Goal: Task Accomplishment & Management: Manage account settings

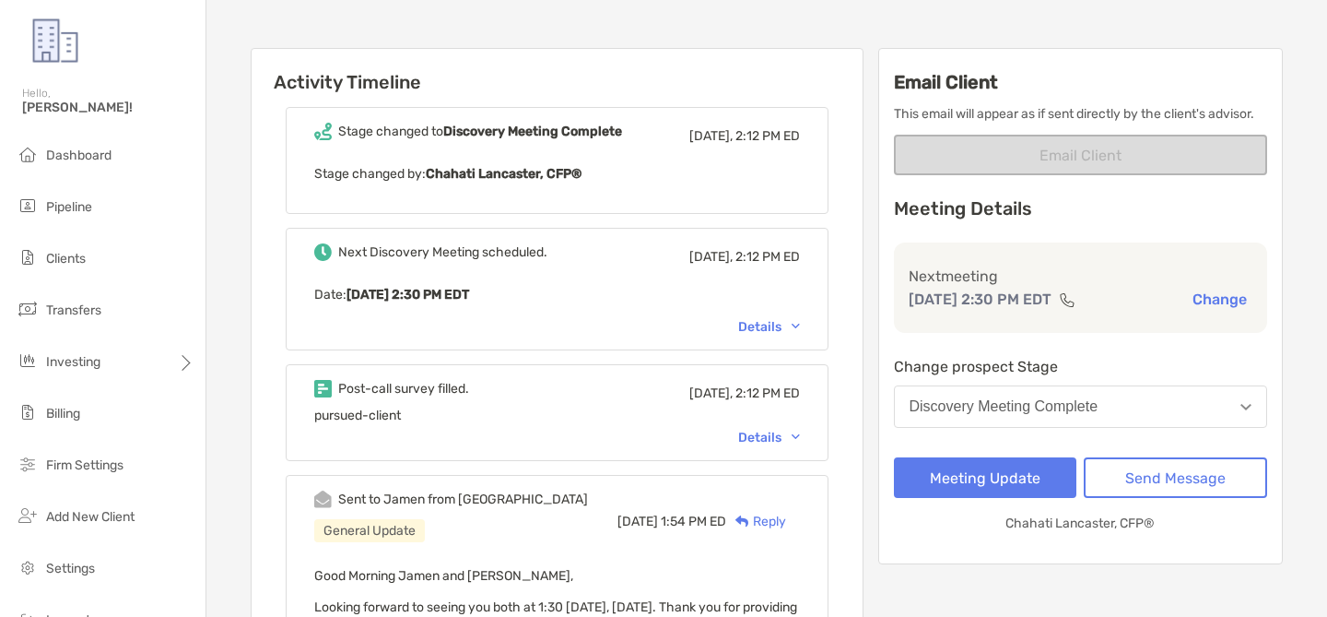
scroll to position [200, 0]
click at [759, 441] on div "Details" at bounding box center [769, 437] width 62 height 16
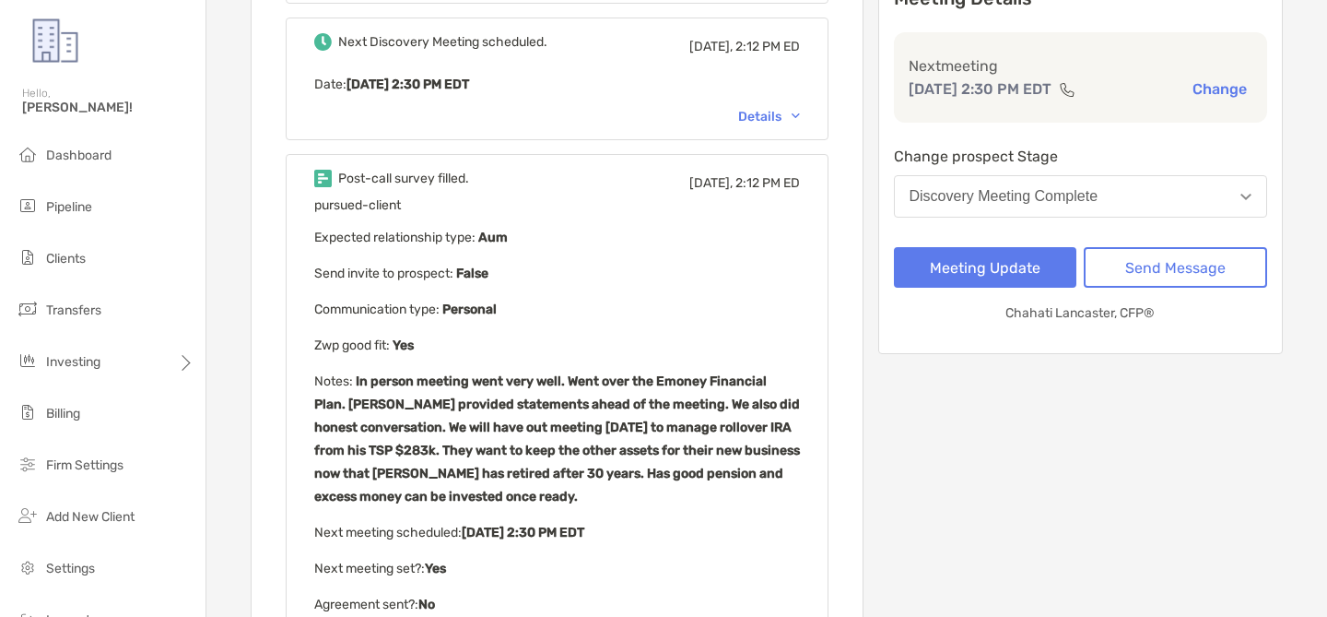
scroll to position [411, 0]
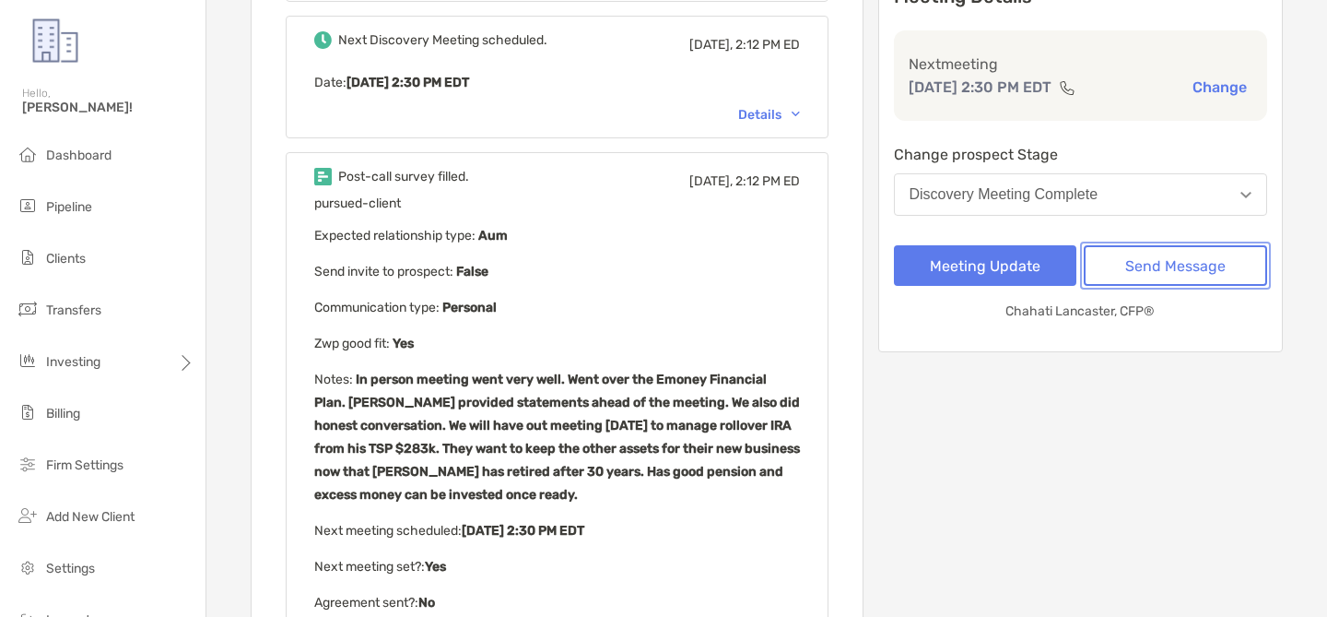
click at [1202, 259] on button "Send Message" at bounding box center [1175, 265] width 183 height 41
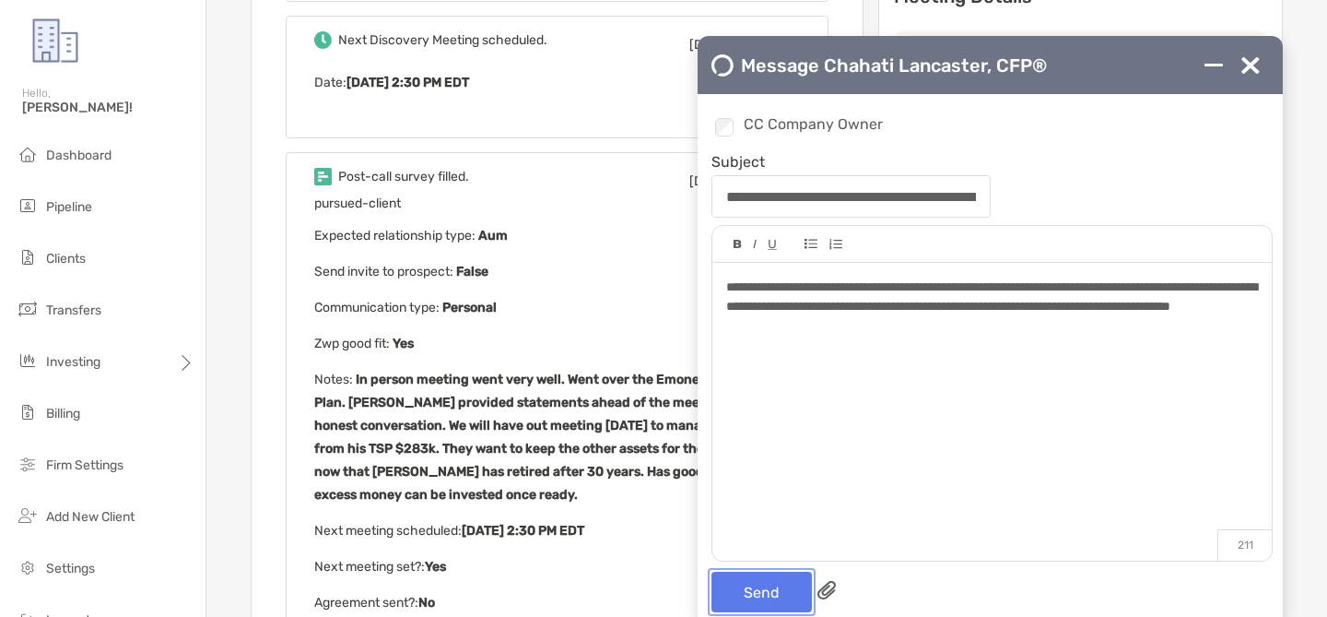
click at [766, 589] on button "Send" at bounding box center [762, 591] width 100 height 41
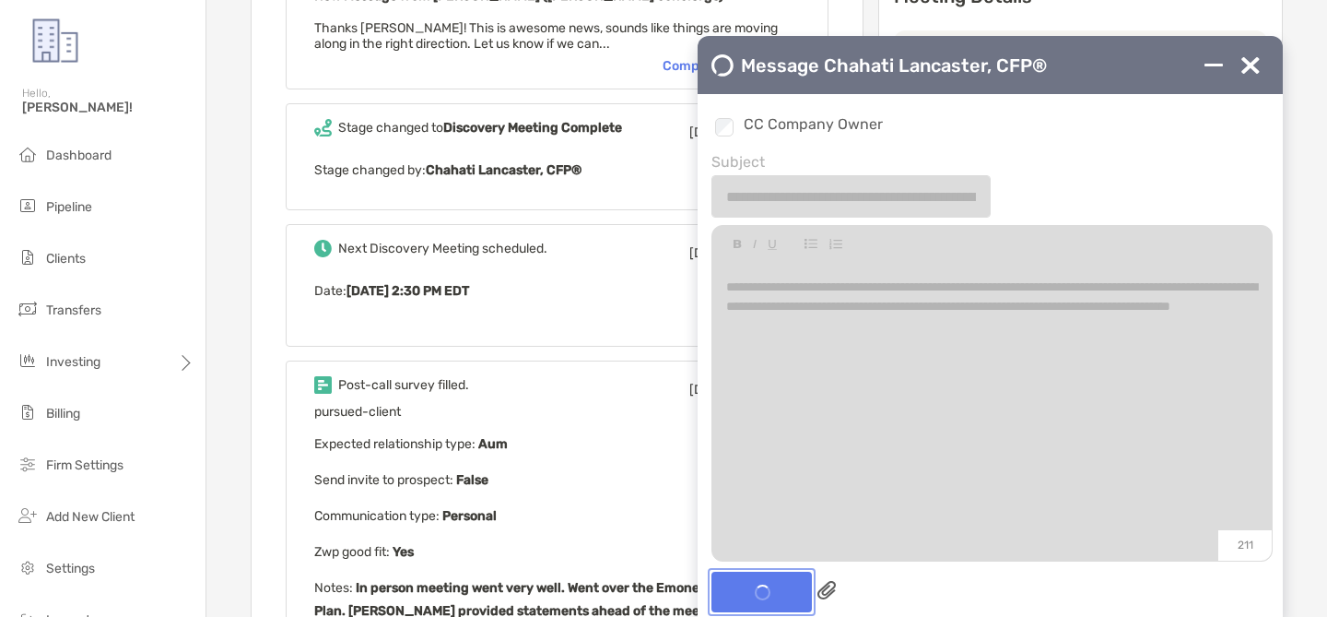
scroll to position [618, 0]
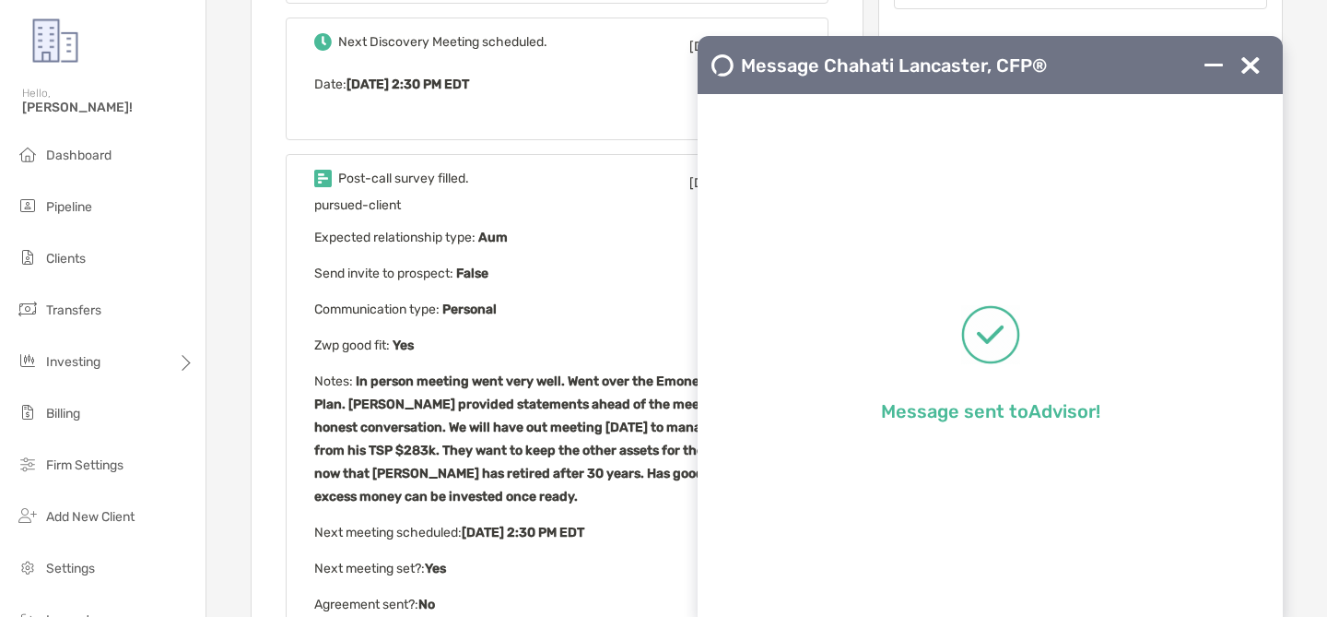
click at [1250, 67] on img at bounding box center [1251, 65] width 18 height 18
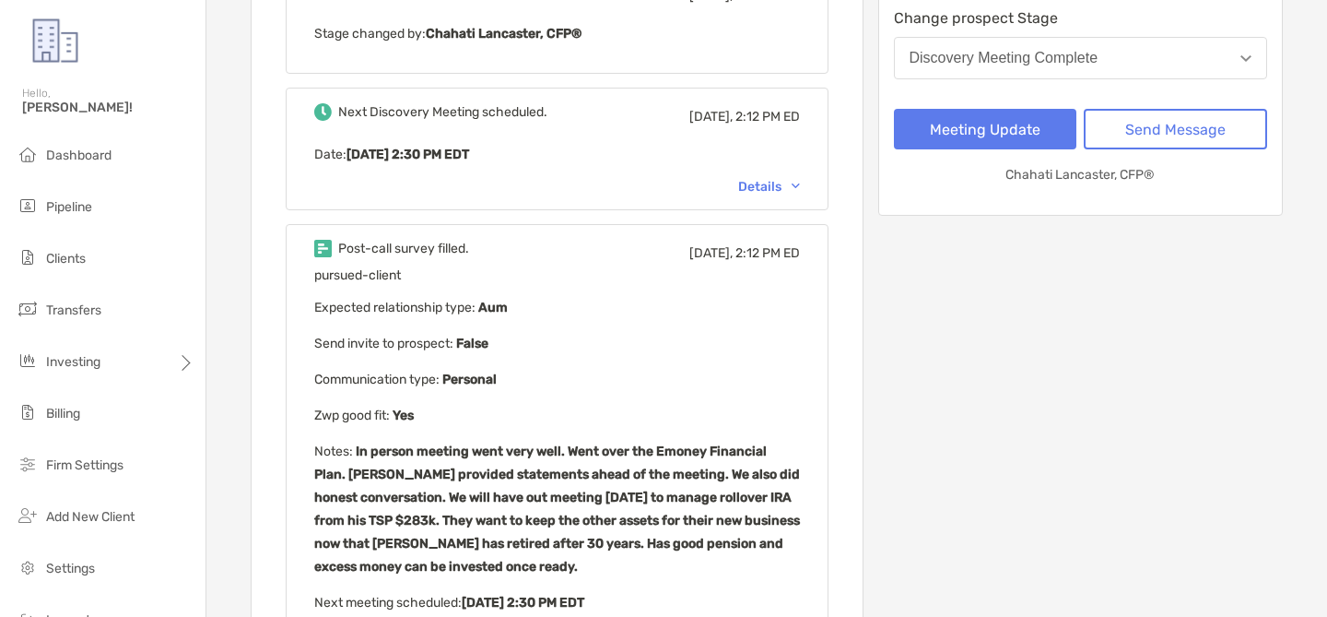
scroll to position [538, 0]
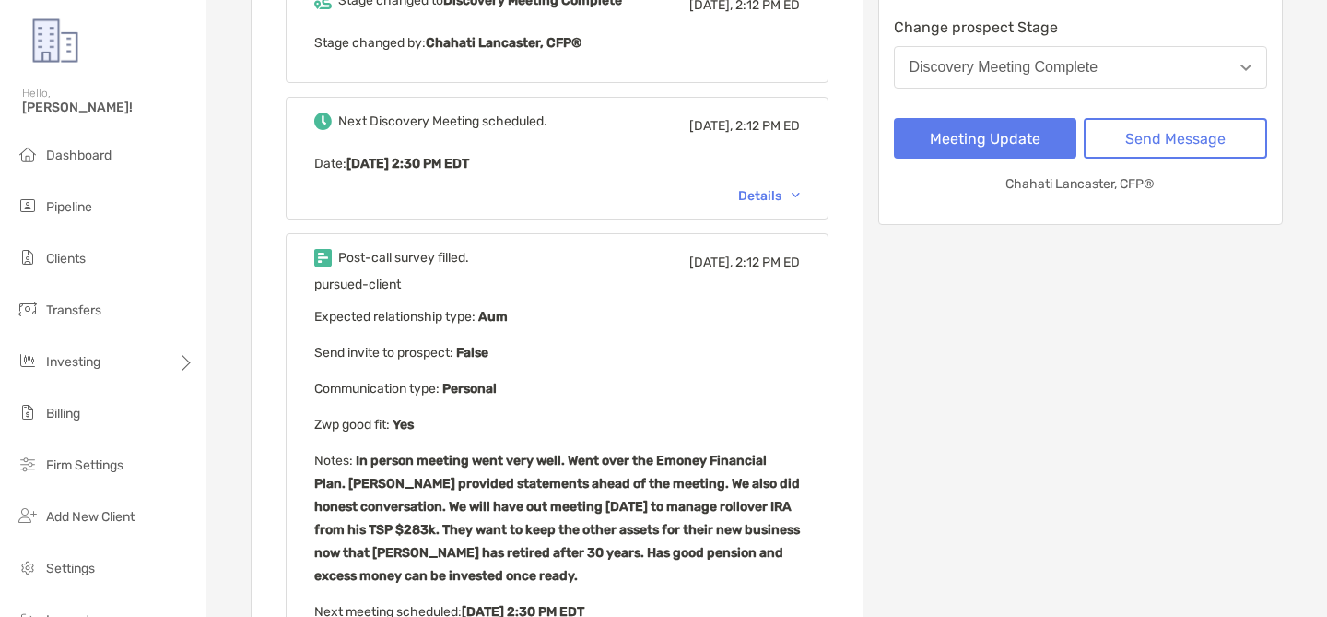
click at [1080, 56] on button "Discovery Meeting Complete" at bounding box center [1081, 67] width 374 height 42
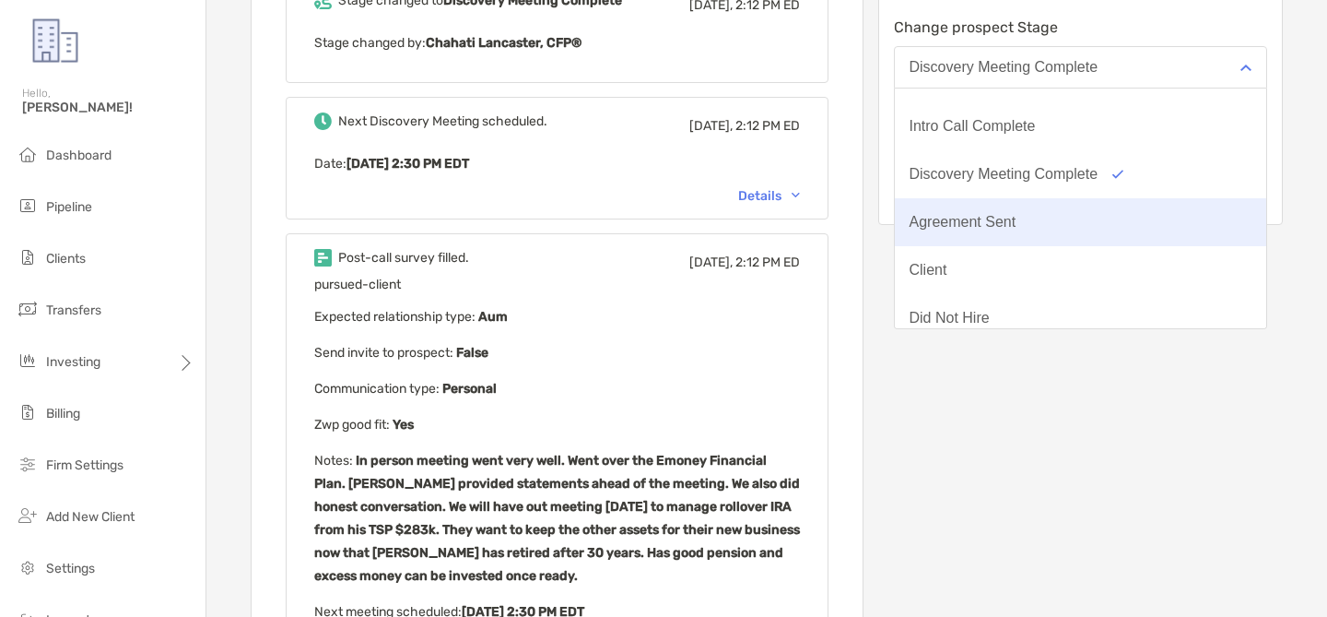
scroll to position [33, 0]
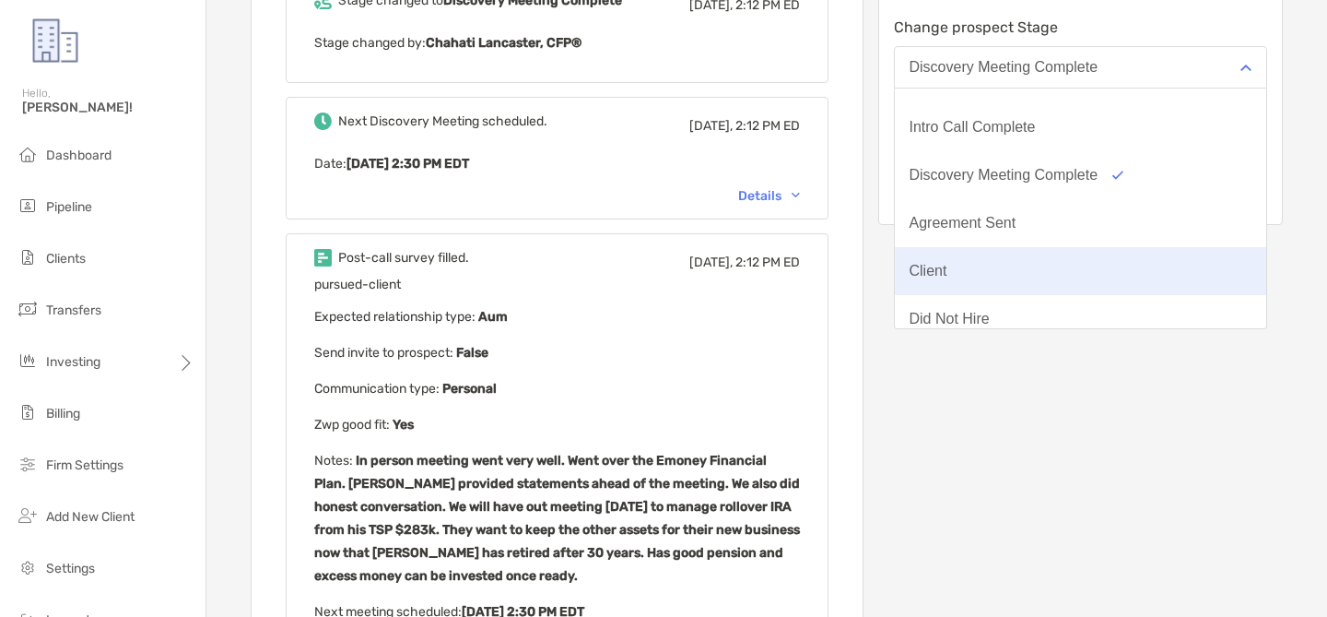
click at [1028, 256] on button "Client" at bounding box center [1081, 271] width 372 height 48
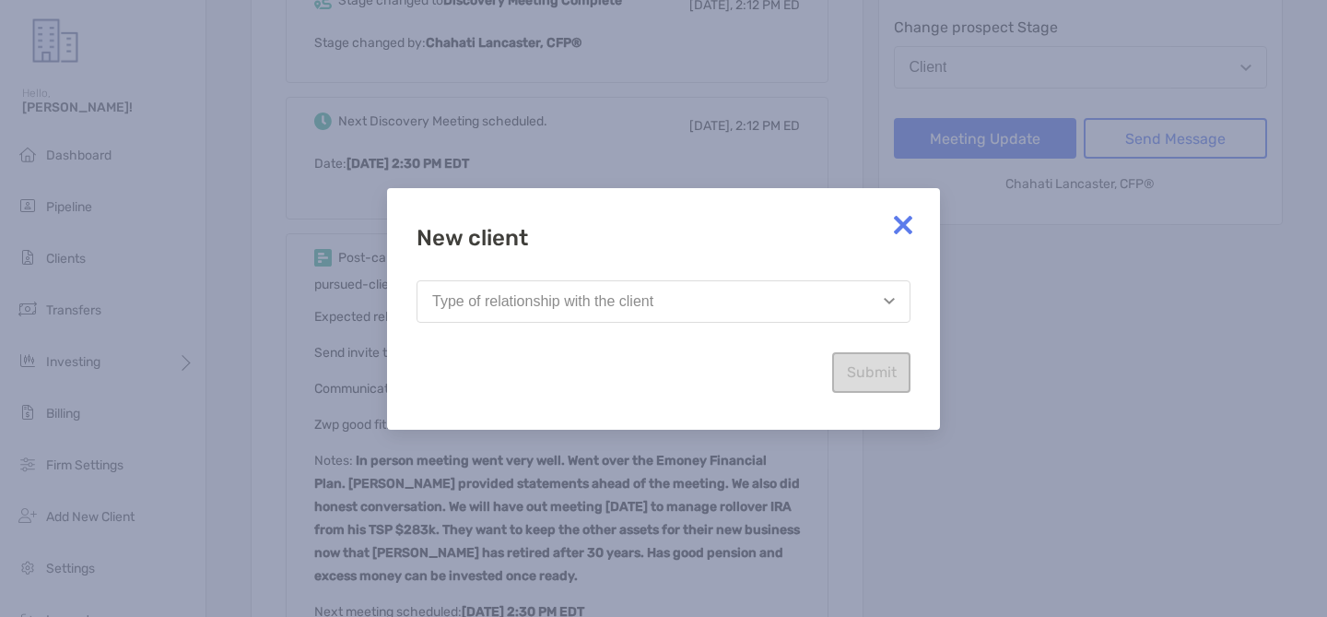
click at [736, 288] on button "Type of relationship with the client" at bounding box center [664, 301] width 494 height 42
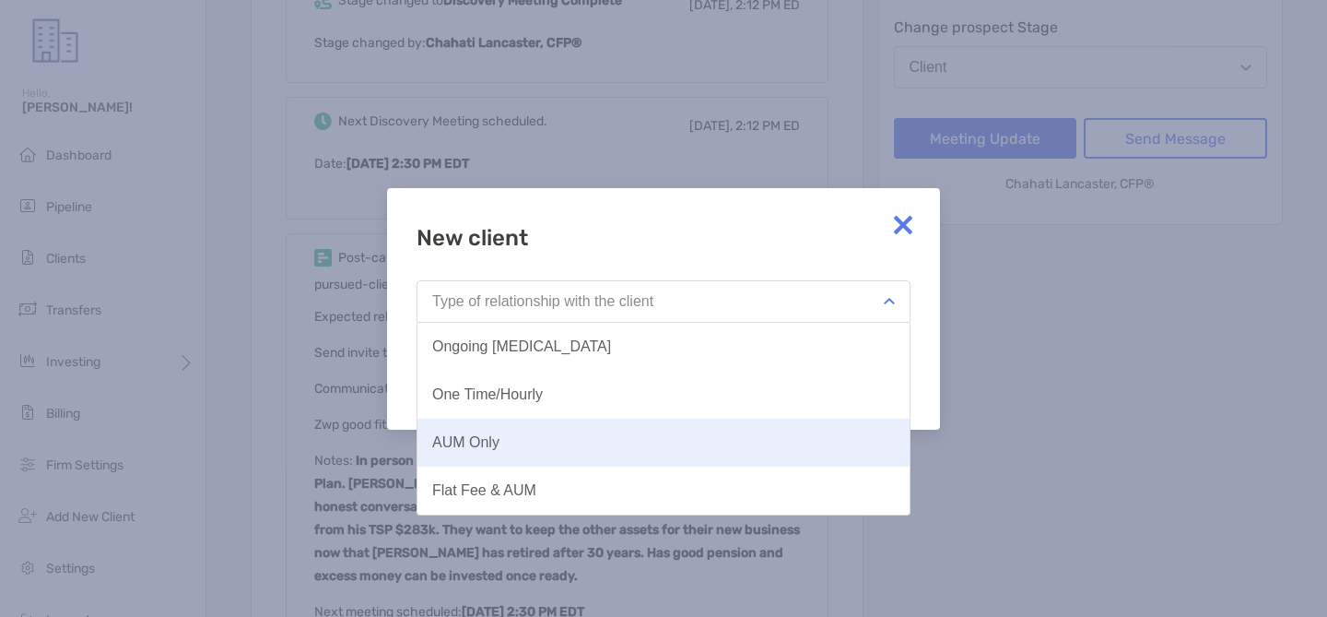
click at [566, 439] on button "AUM Only" at bounding box center [664, 442] width 492 height 48
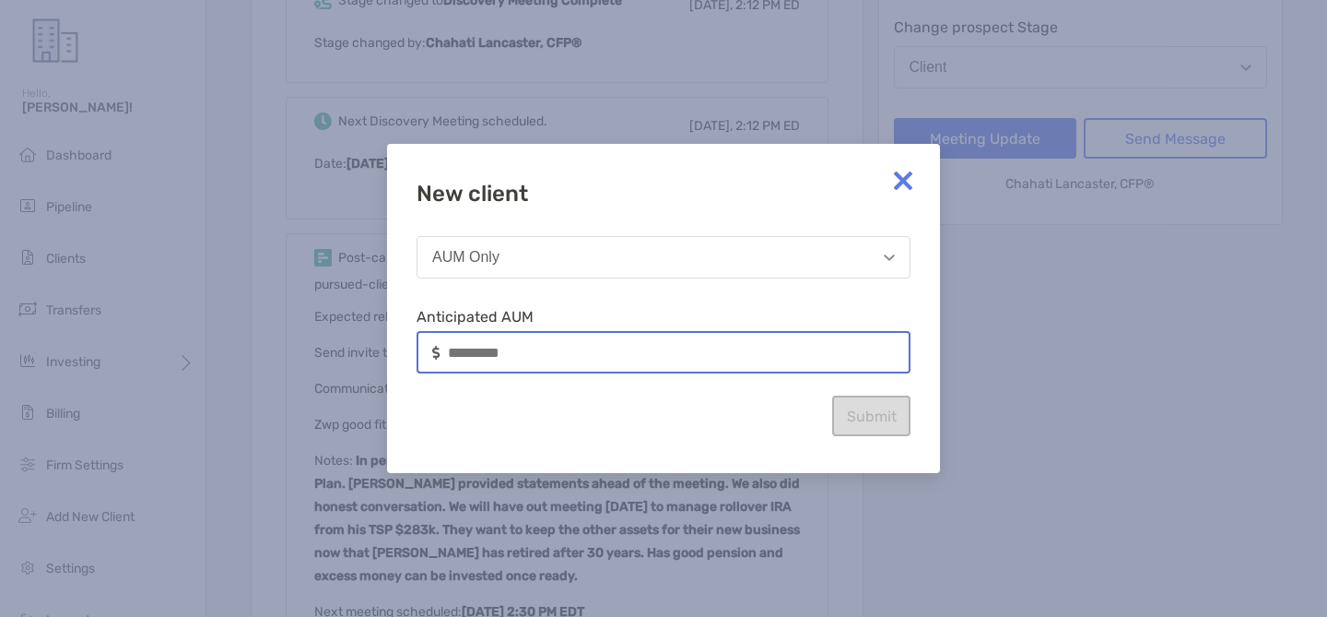
click at [580, 352] on input at bounding box center [678, 353] width 461 height 16
type input "*******"
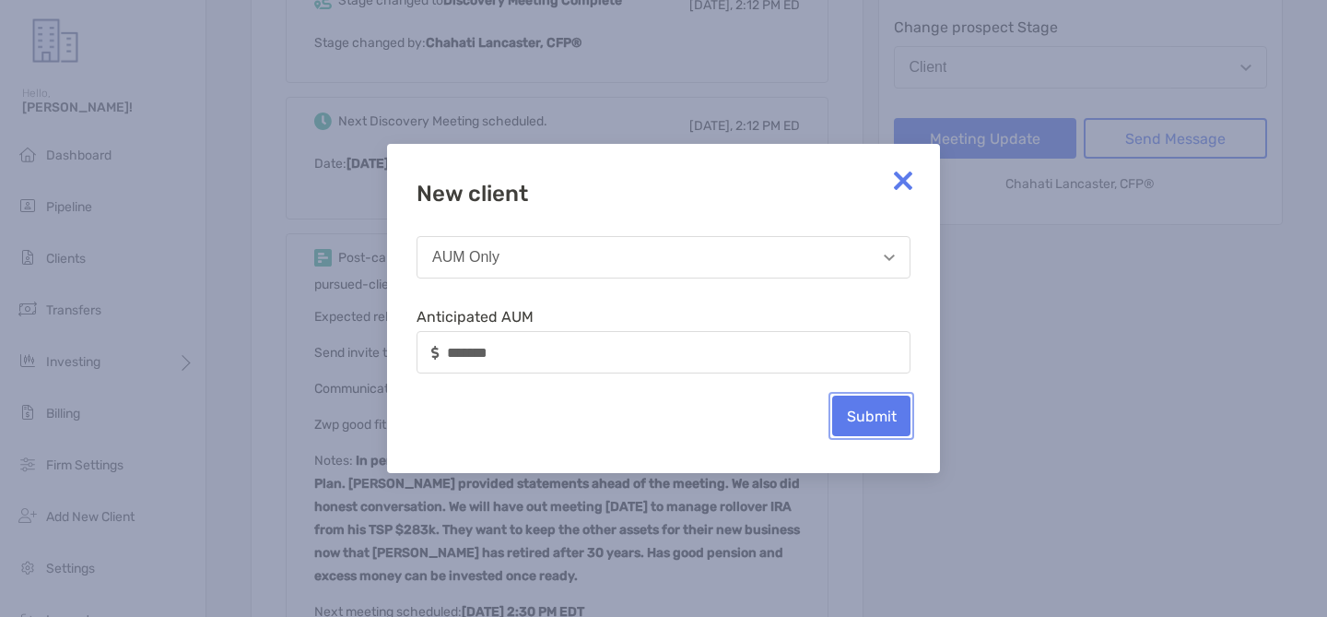
click at [877, 407] on button "Submit" at bounding box center [871, 415] width 78 height 41
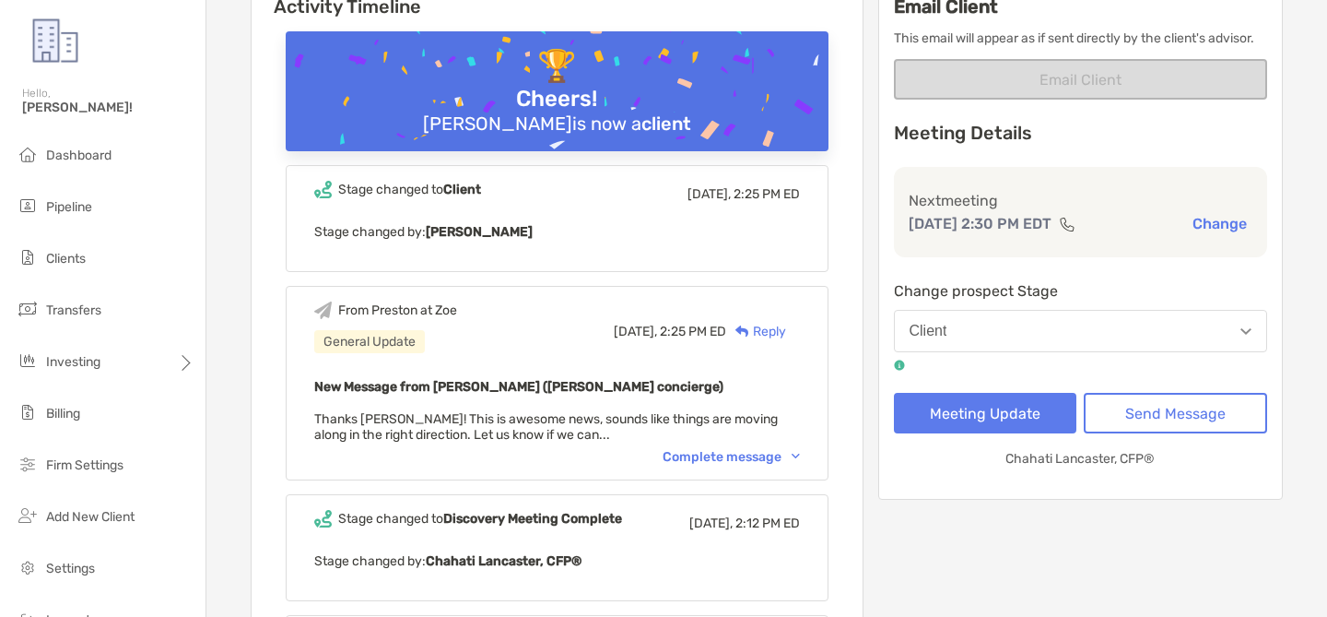
scroll to position [479, 0]
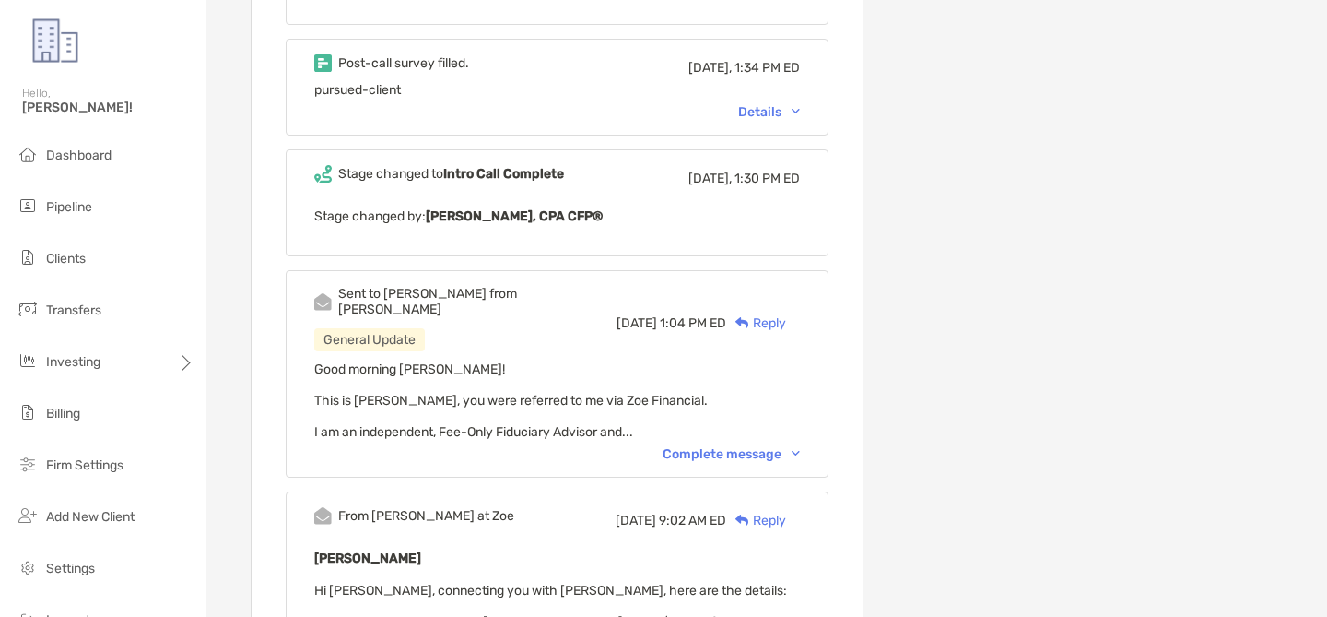
scroll to position [795, 0]
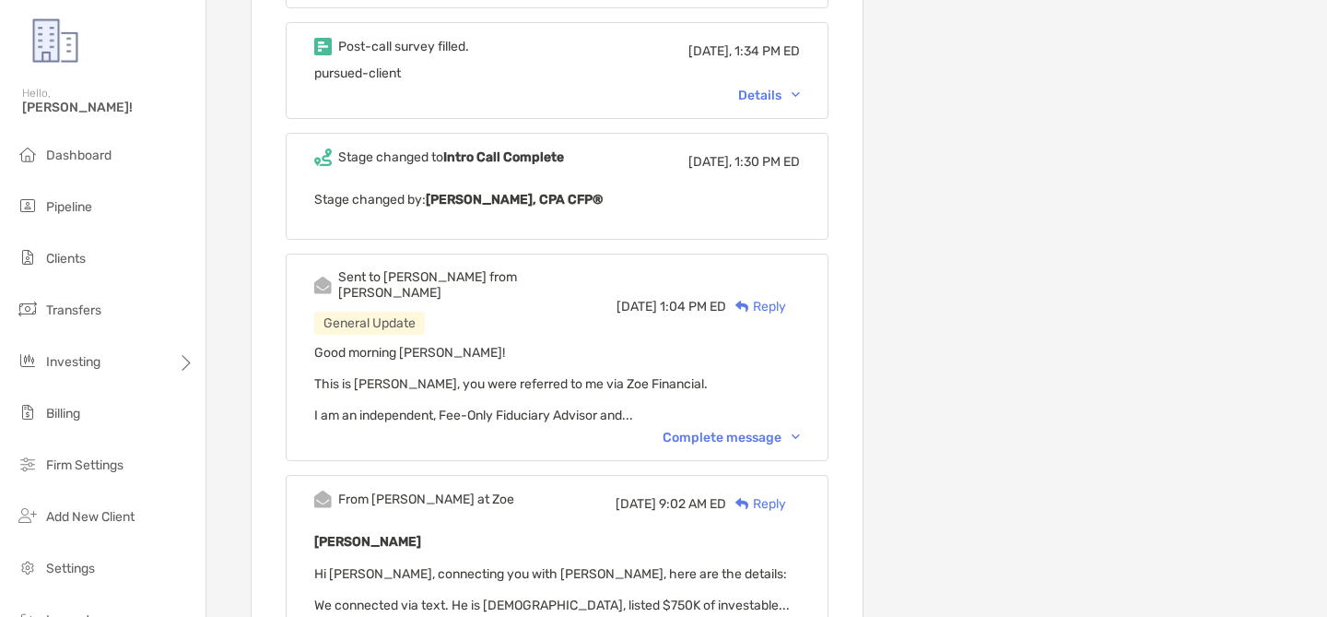
click at [668, 430] on div "Complete message" at bounding box center [731, 438] width 137 height 16
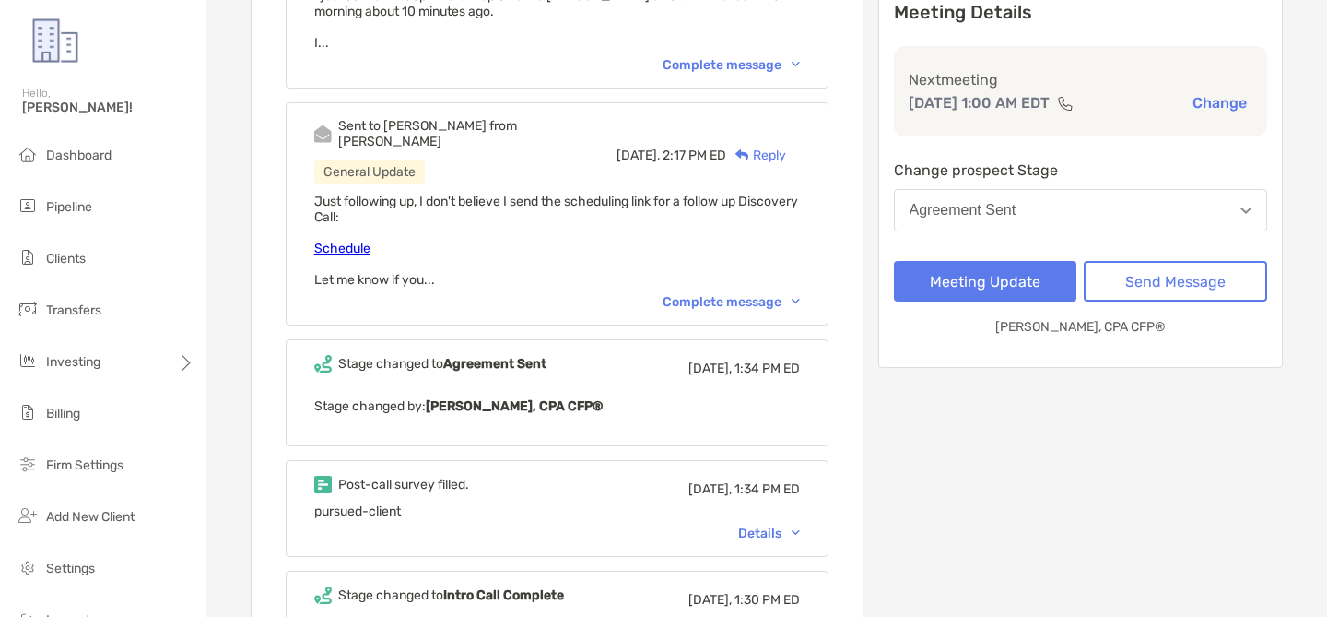
scroll to position [334, 0]
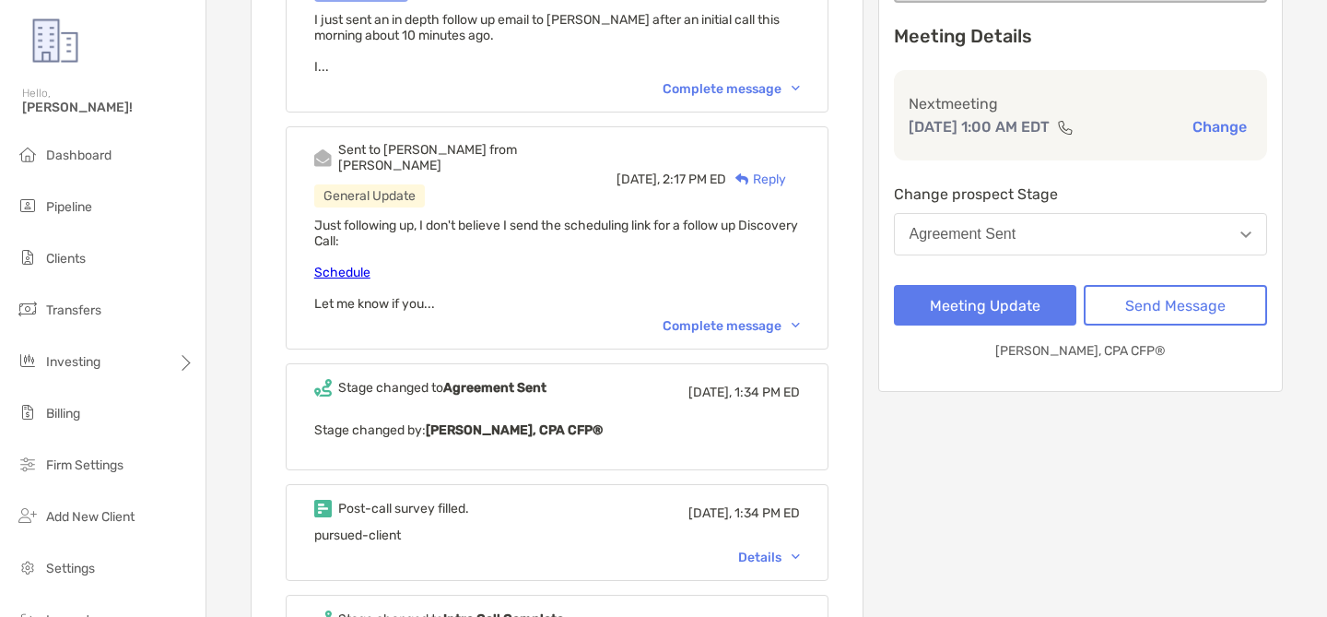
click at [717, 318] on div "Complete message" at bounding box center [731, 326] width 137 height 16
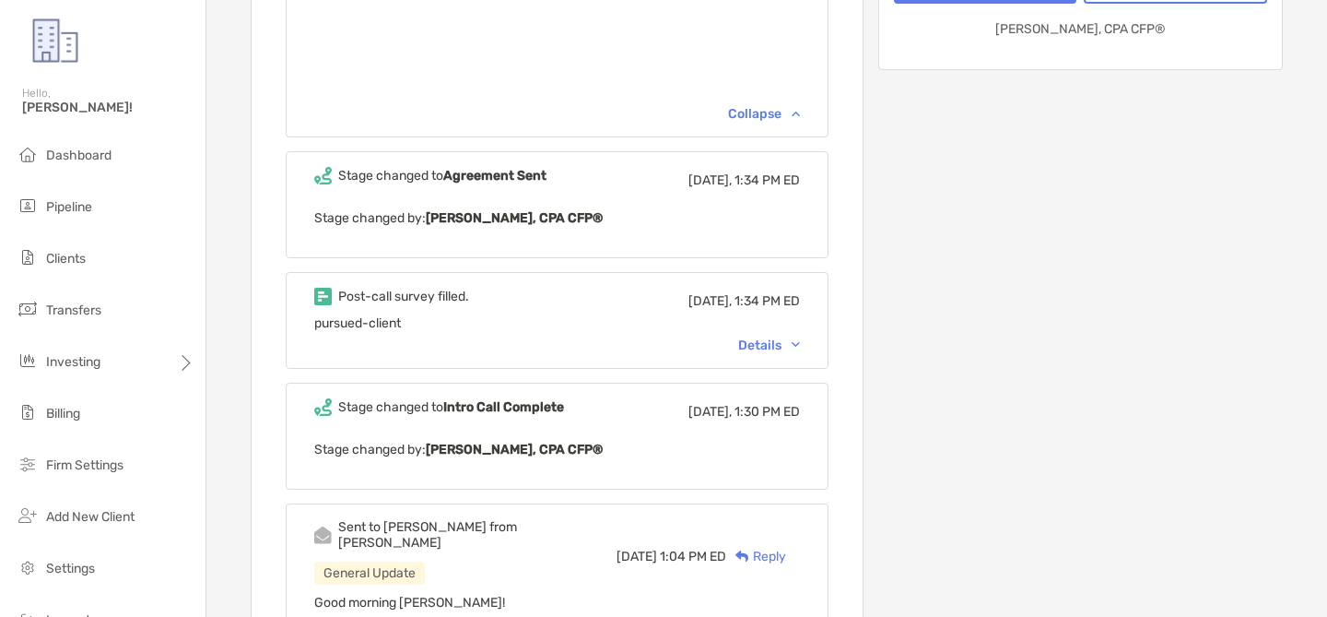
scroll to position [822, 0]
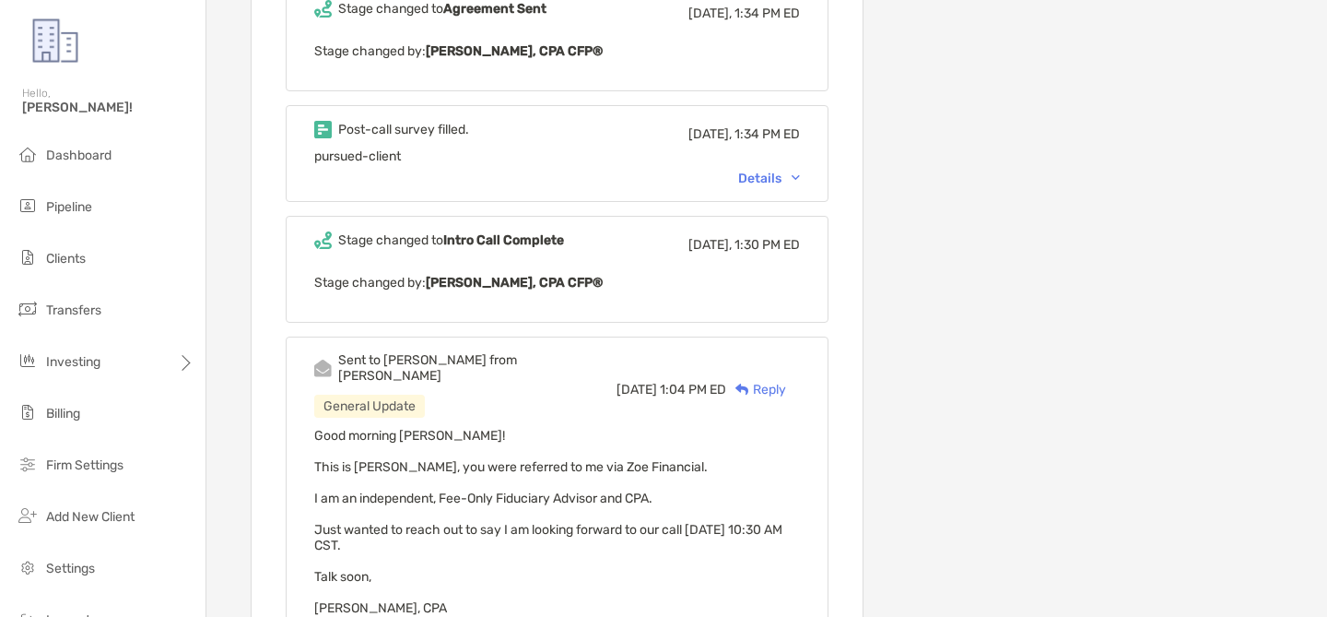
click at [771, 171] on div "Details" at bounding box center [769, 179] width 62 height 16
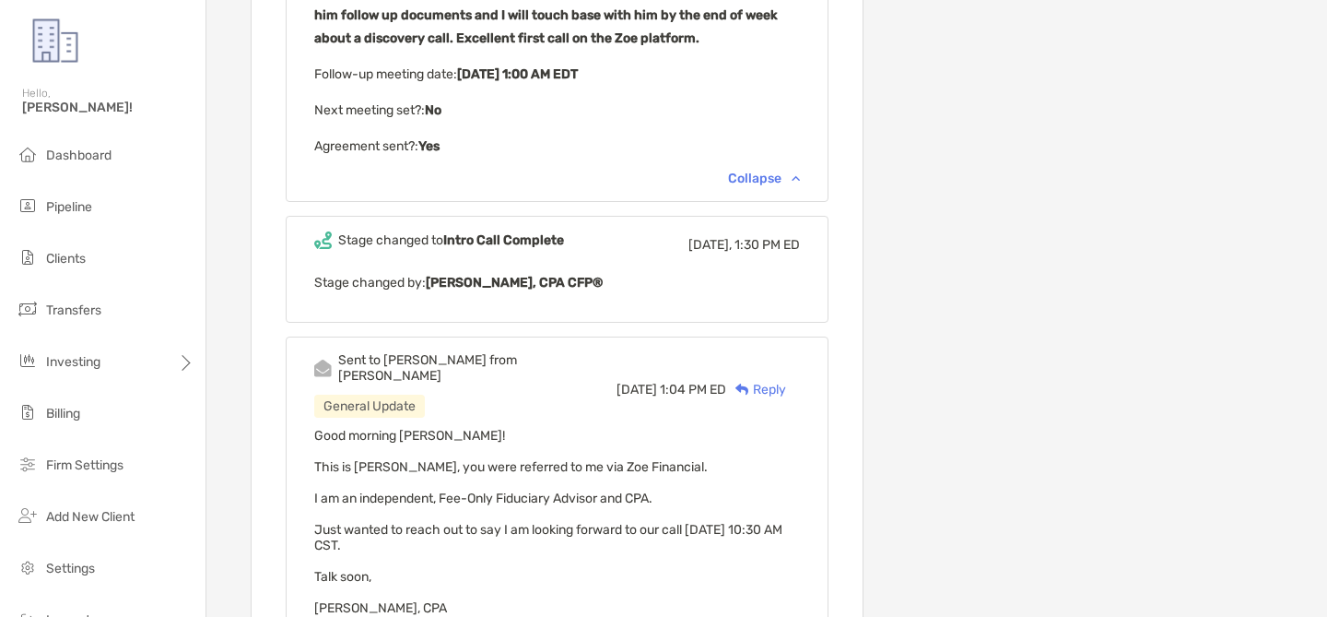
scroll to position [1195, 0]
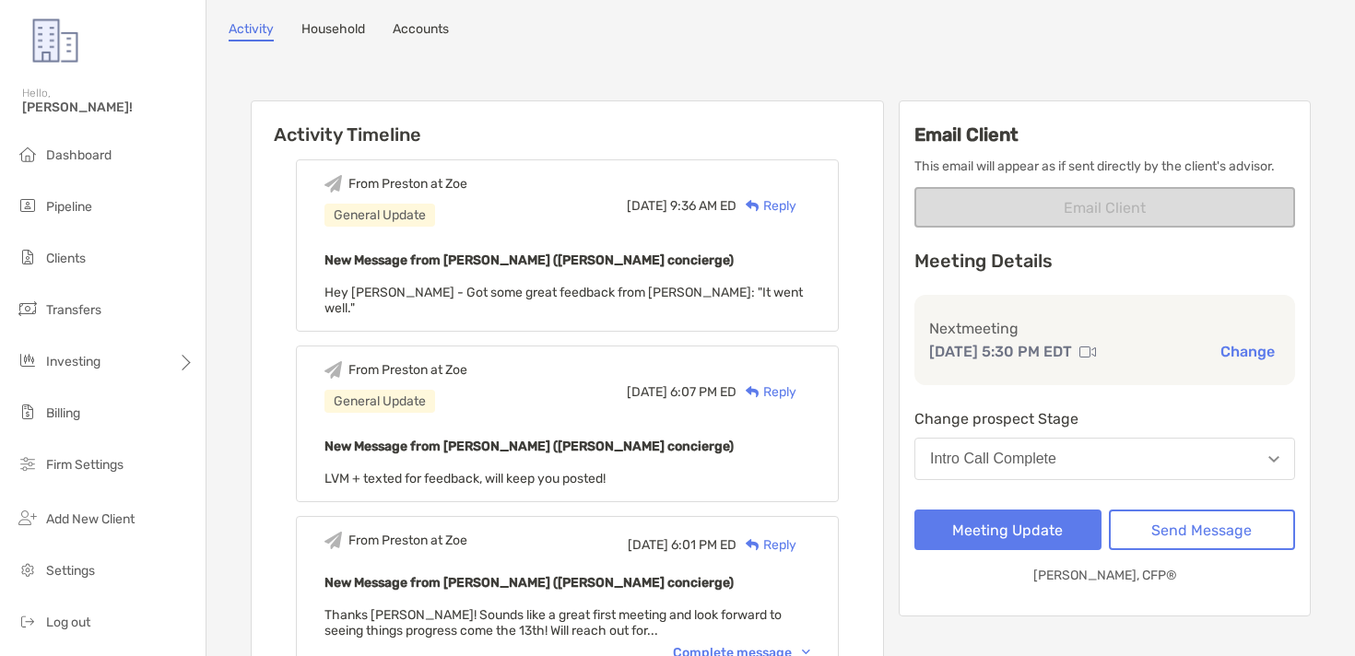
scroll to position [115, 0]
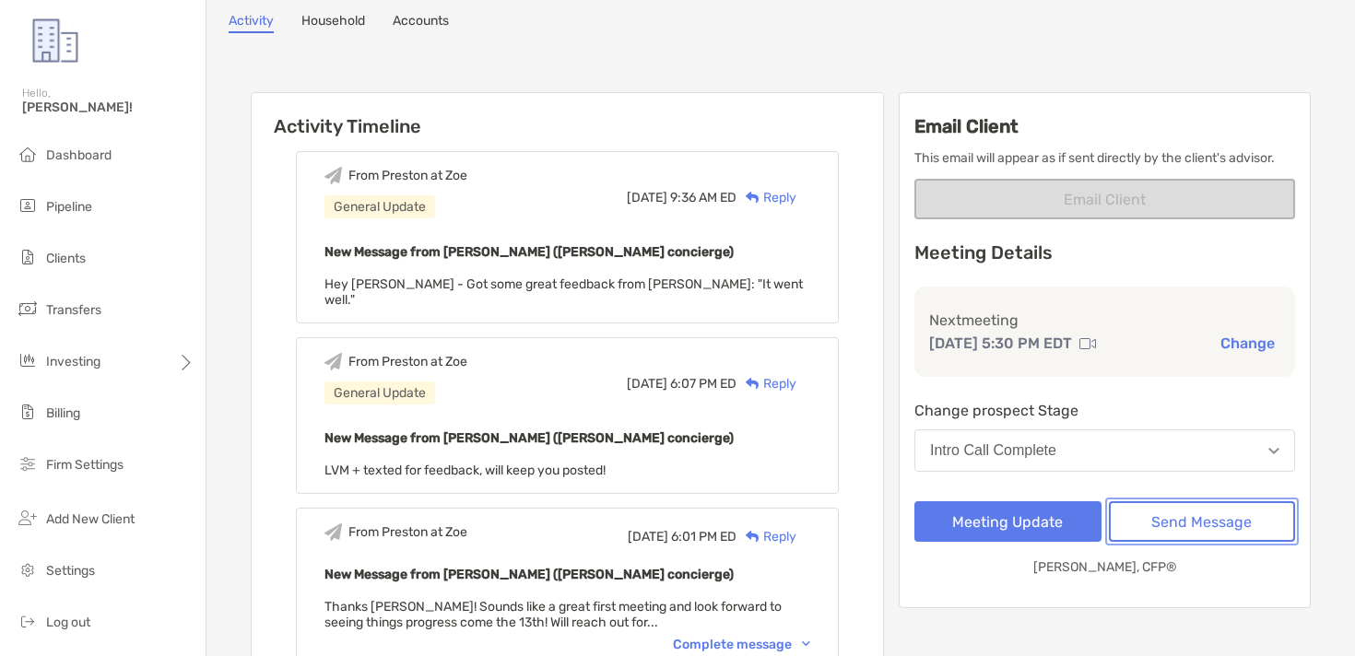
click at [1181, 531] on button "Send Message" at bounding box center [1202, 521] width 187 height 41
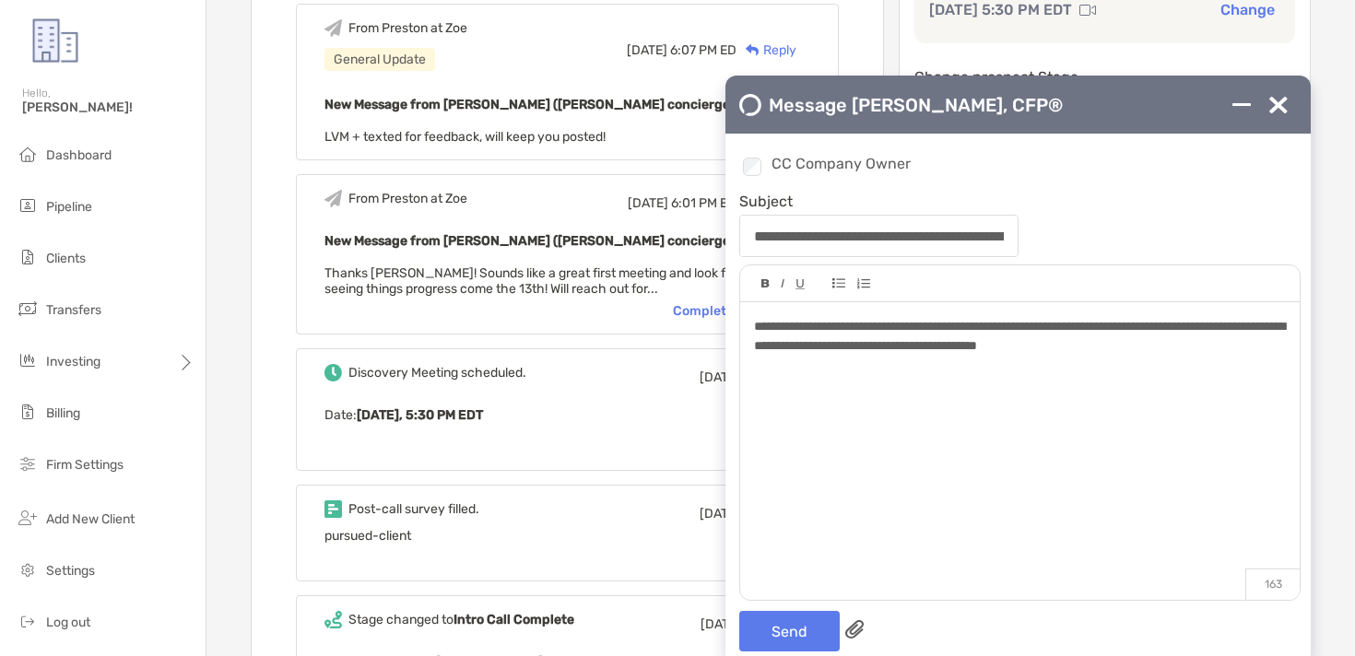
scroll to position [441, 0]
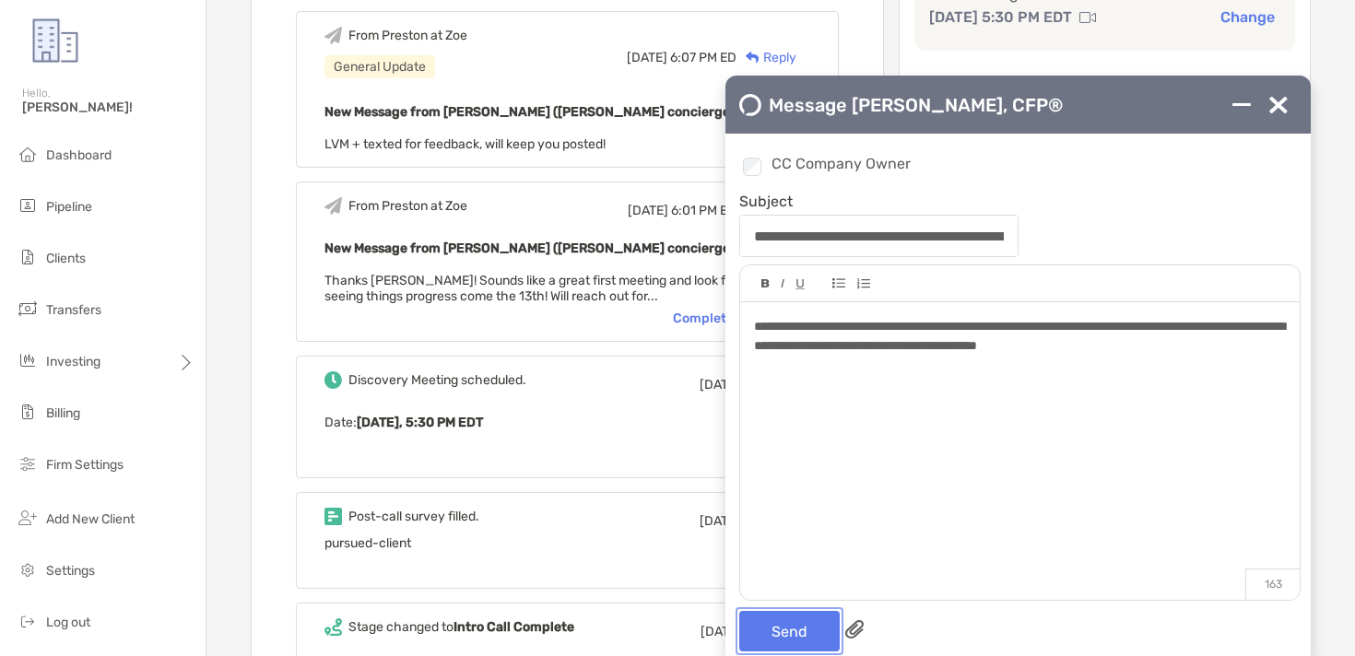
click at [789, 621] on button "Send" at bounding box center [789, 631] width 100 height 41
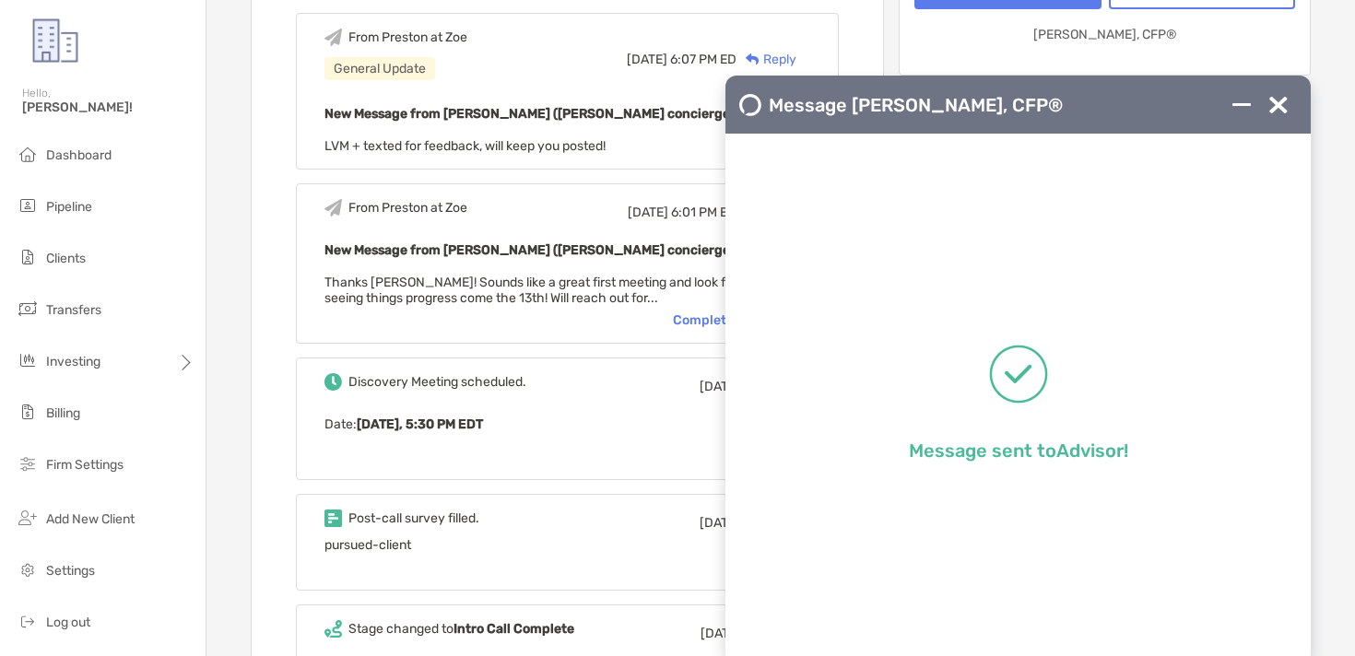
scroll to position [0, 0]
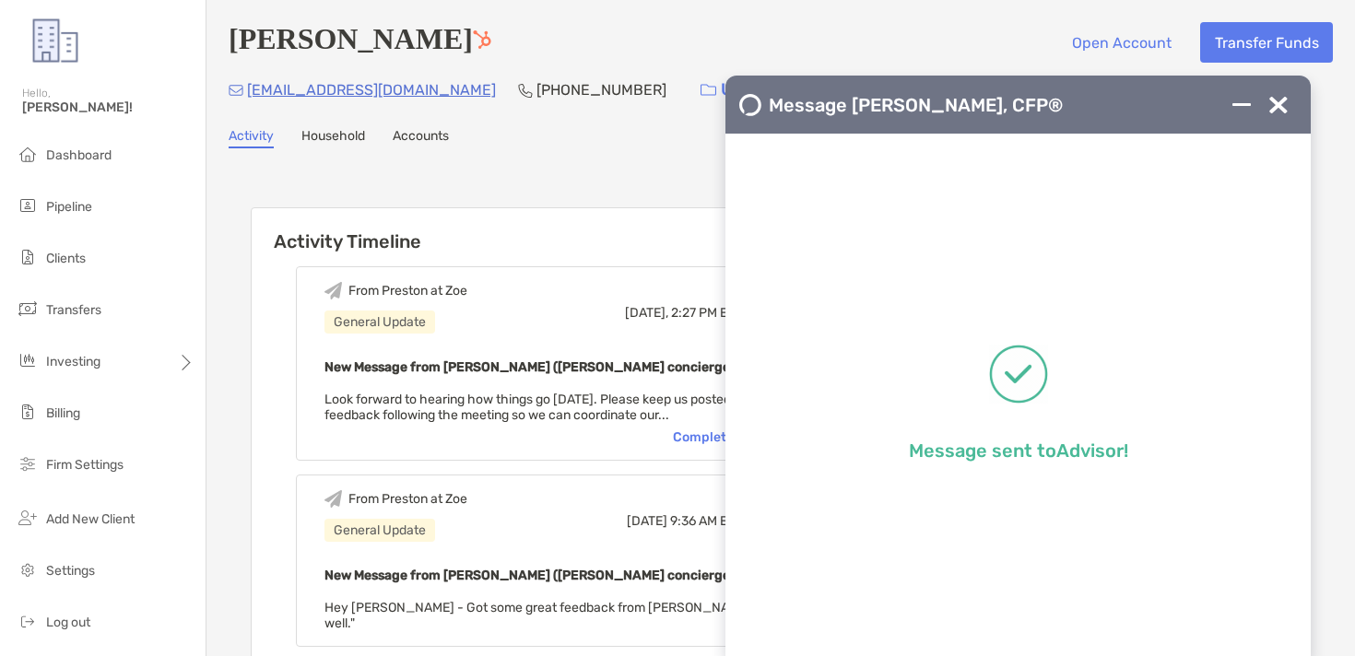
click at [1267, 100] on div at bounding box center [1278, 105] width 37 height 37
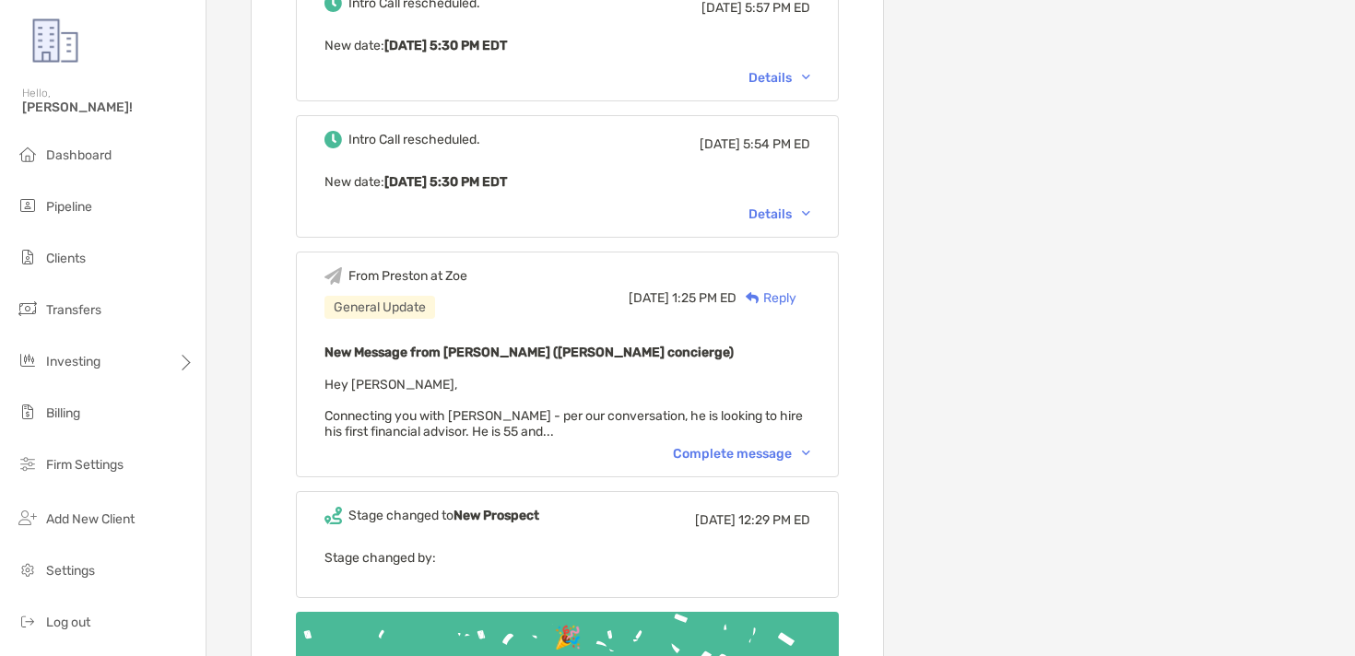
scroll to position [1709, 0]
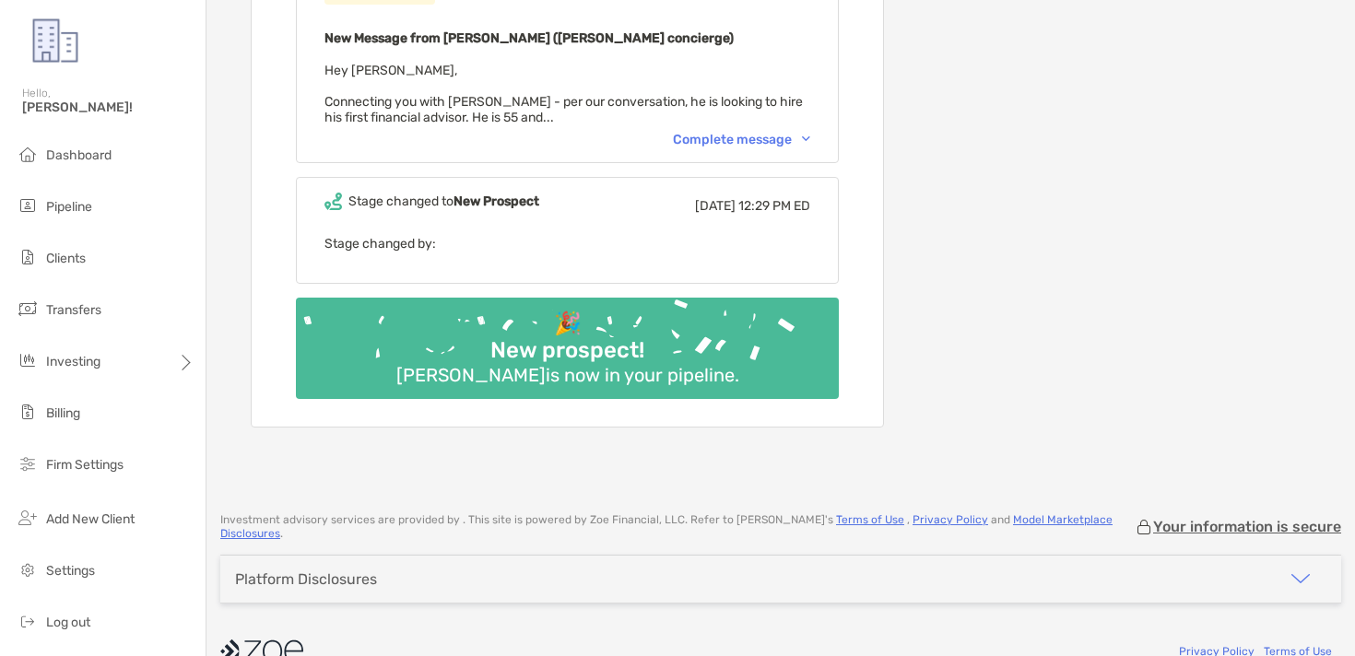
click at [792, 132] on div "Complete message" at bounding box center [741, 140] width 137 height 16
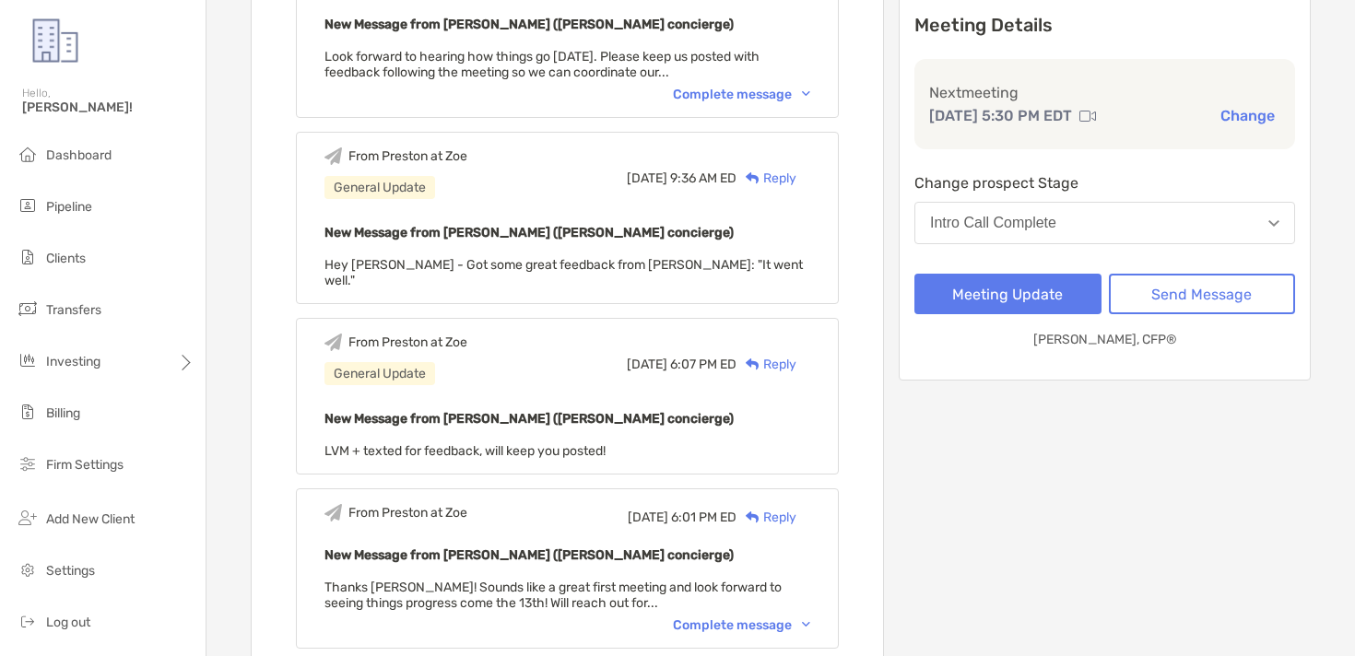
scroll to position [0, 0]
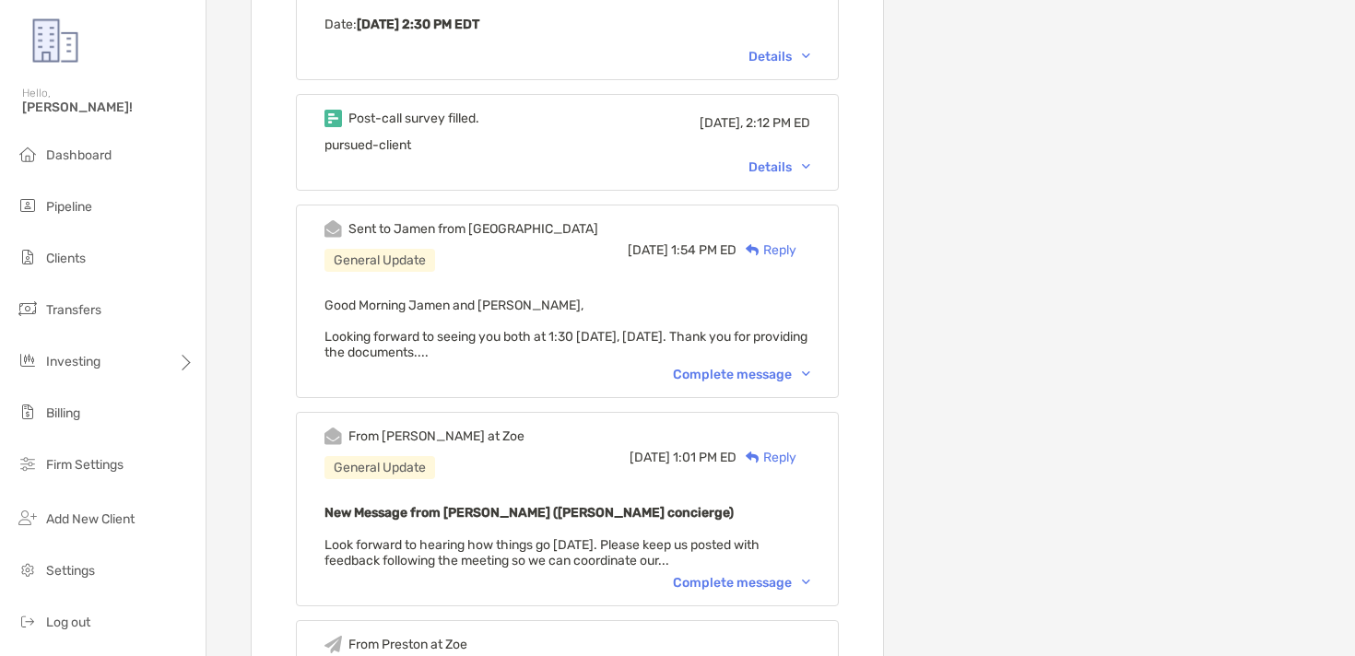
scroll to position [1020, 0]
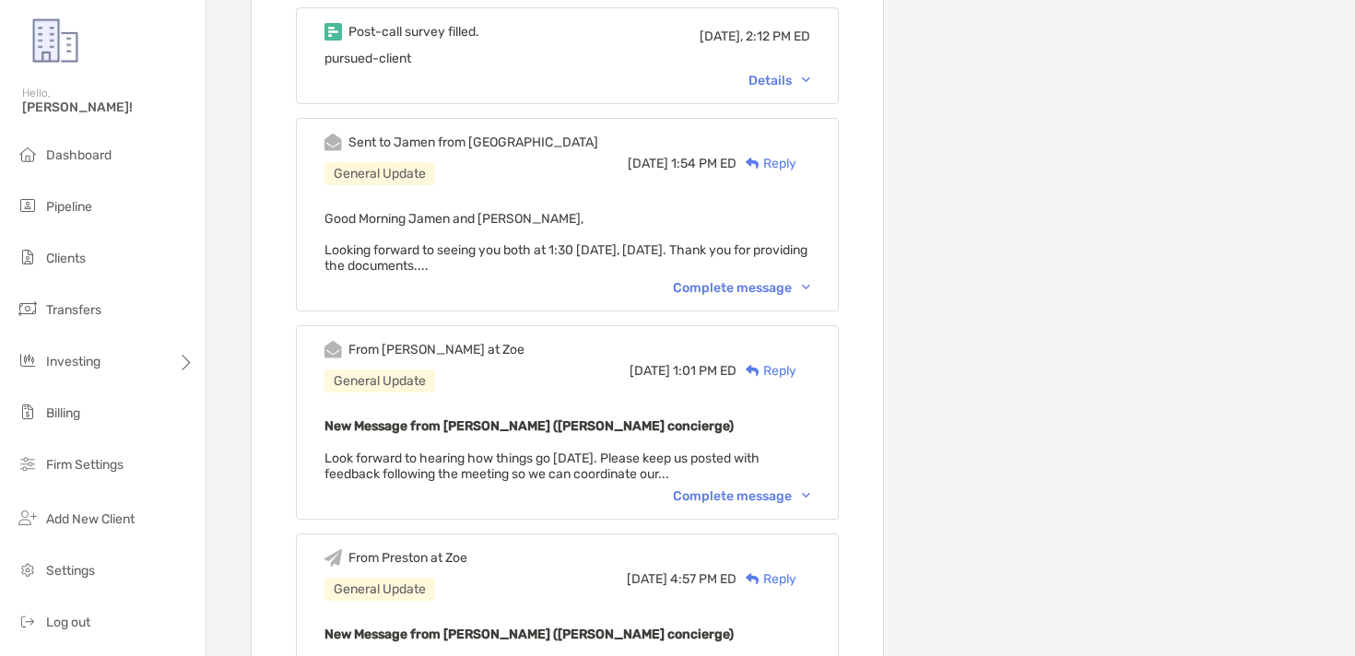
click at [687, 488] on div "Complete message" at bounding box center [741, 496] width 137 height 16
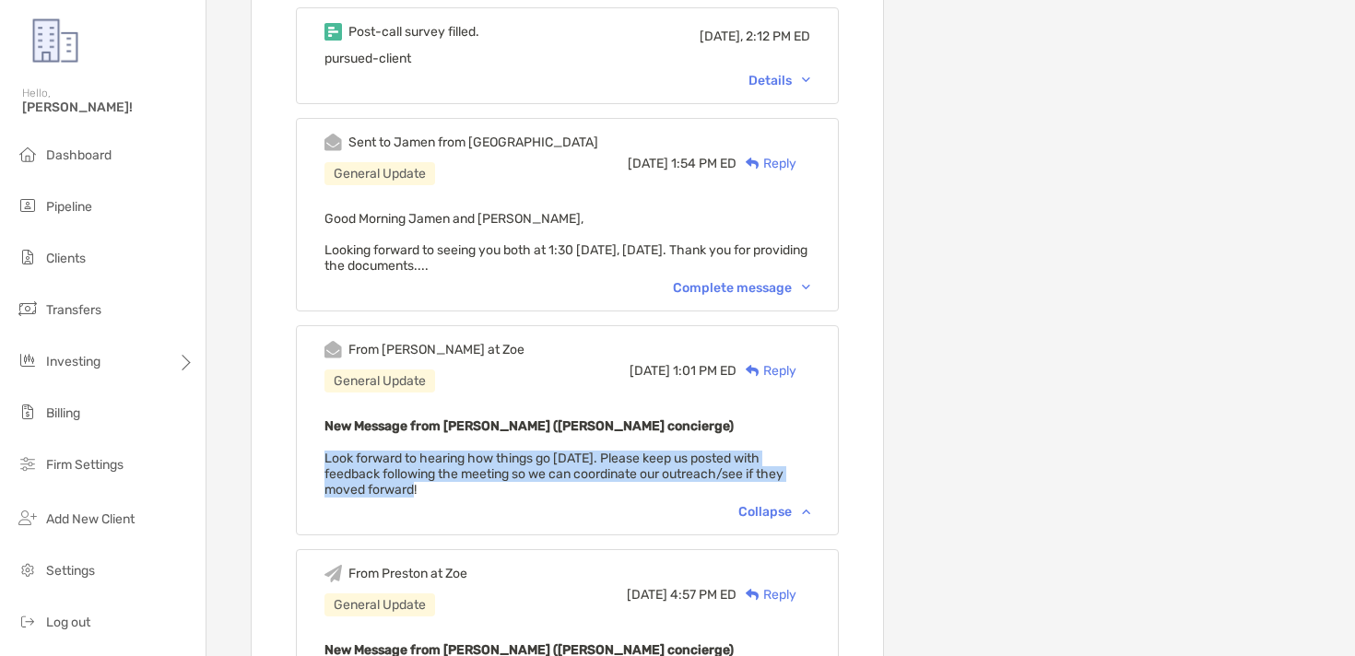
drag, startPoint x: 488, startPoint y: 484, endPoint x: 276, endPoint y: 448, distance: 215.9
click at [276, 448] on div "🏆 Cheers! [PERSON_NAME] is now a client Stage changed to Client [DATE], 2:25 PM…" at bounding box center [567, 627] width 631 height 2706
copy span "Look forward to hearing how things go [DATE]. Please keep us posted with feedba…"
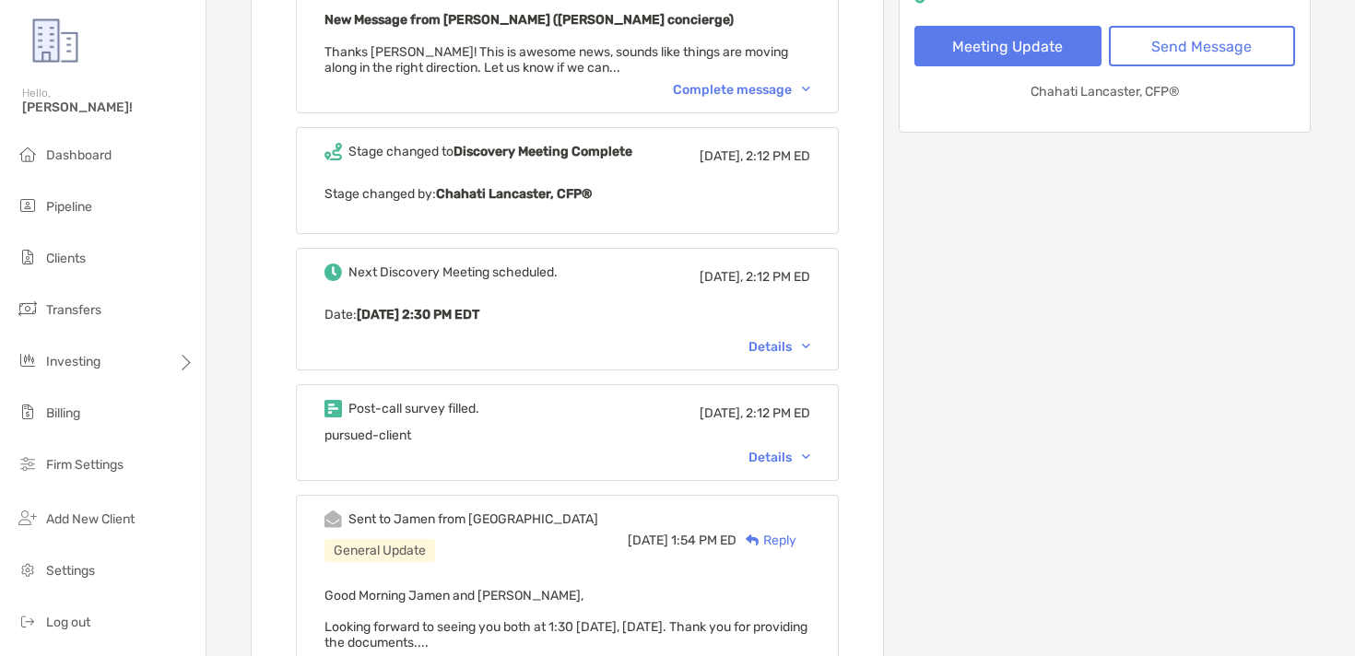
scroll to position [0, 0]
